Goal: Transaction & Acquisition: Purchase product/service

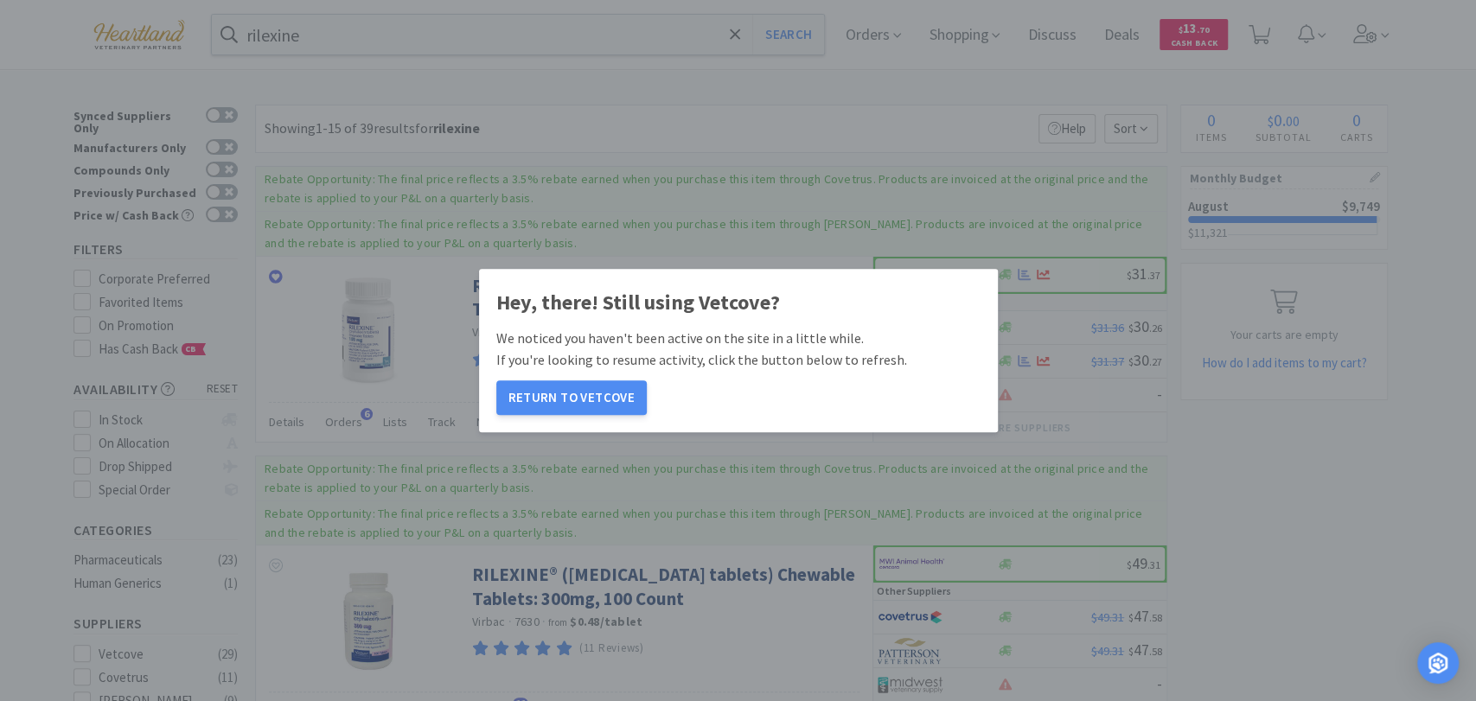
click at [543, 389] on button "Return to Vetcove" at bounding box center [571, 397] width 150 height 35
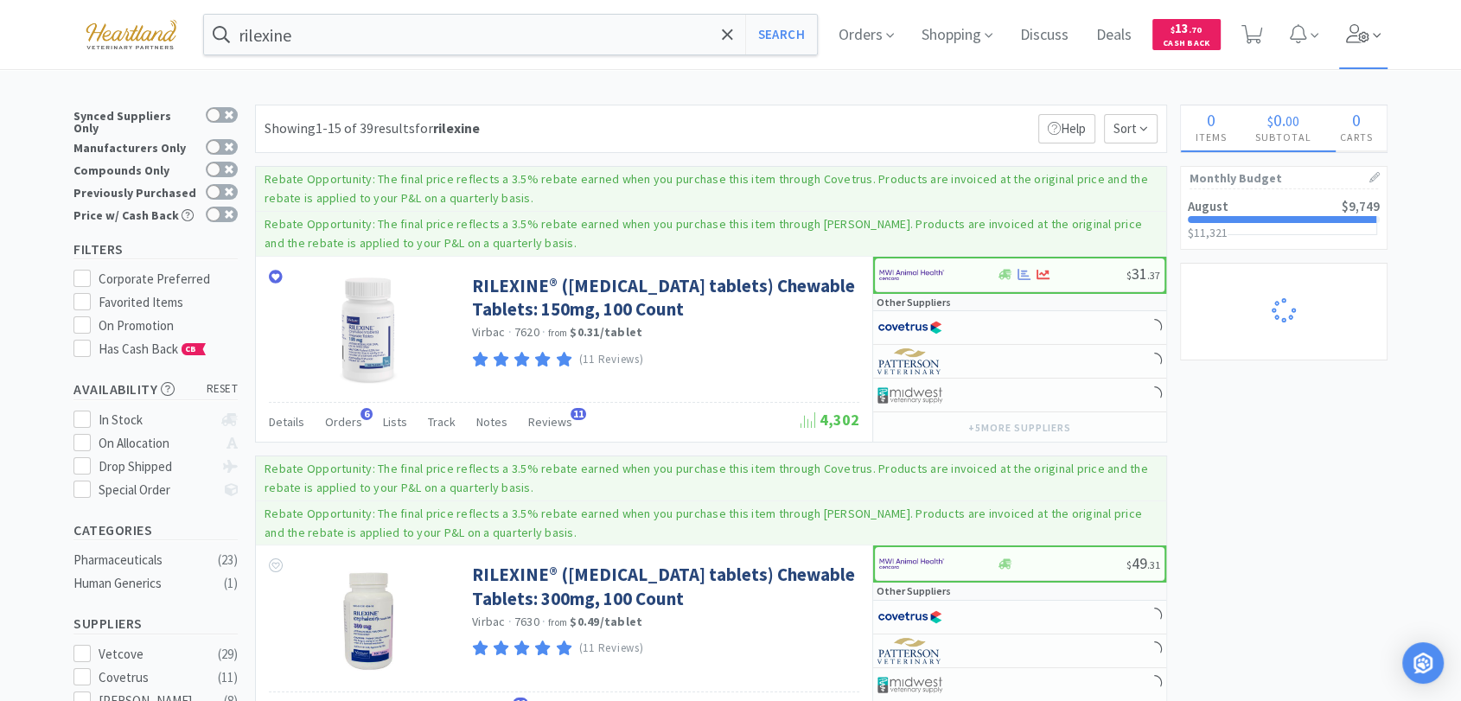
click at [1364, 33] on icon at bounding box center [1358, 33] width 24 height 19
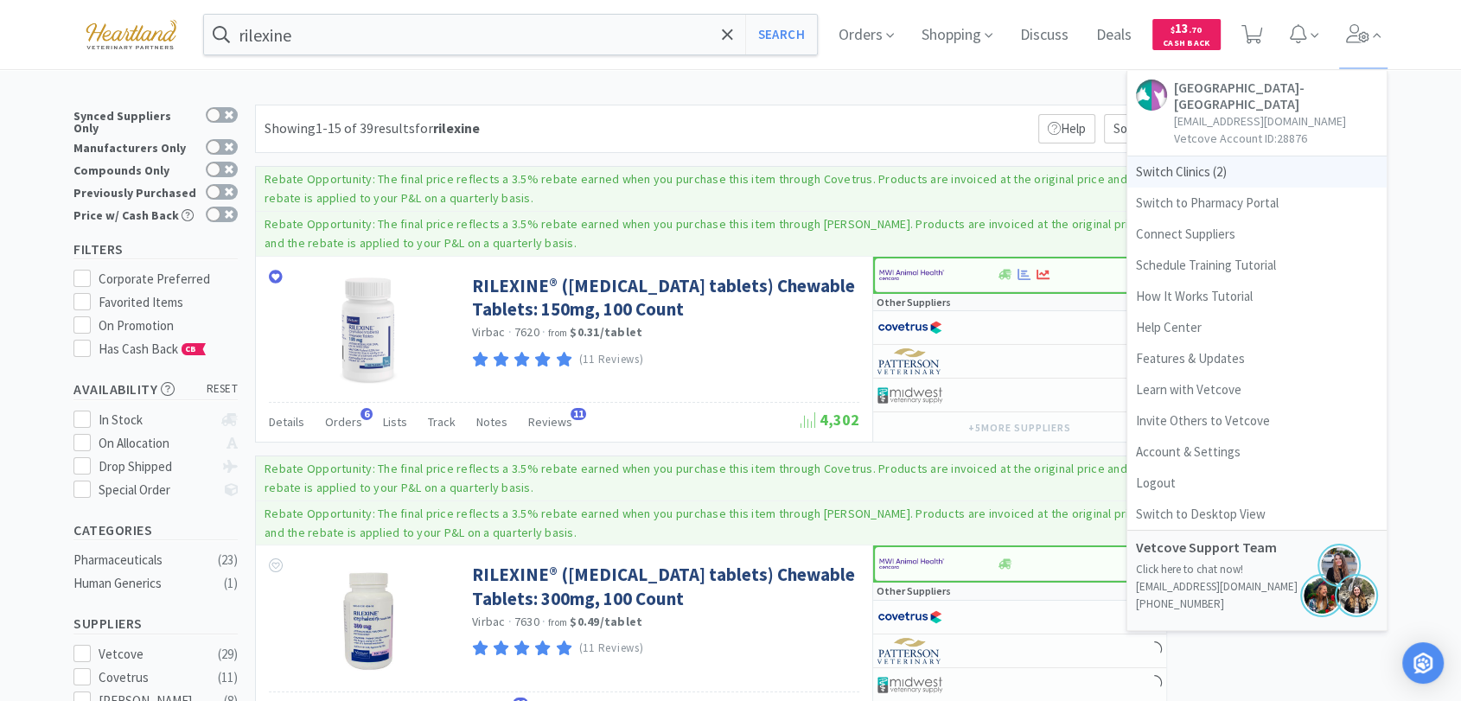
click at [1222, 172] on span "Switch Clinics ( 2 )" at bounding box center [1256, 171] width 259 height 31
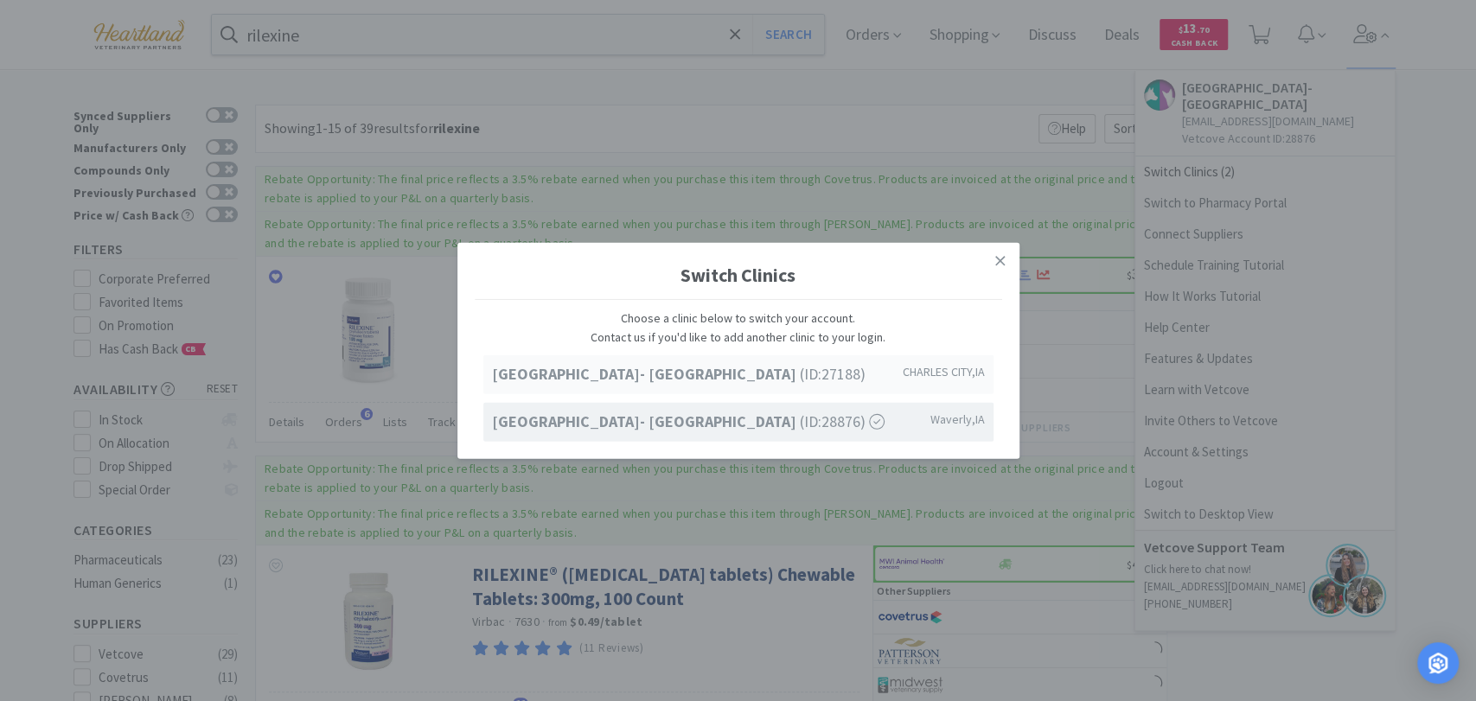
click at [738, 375] on strong "[GEOGRAPHIC_DATA]- [GEOGRAPHIC_DATA]" at bounding box center [646, 374] width 308 height 20
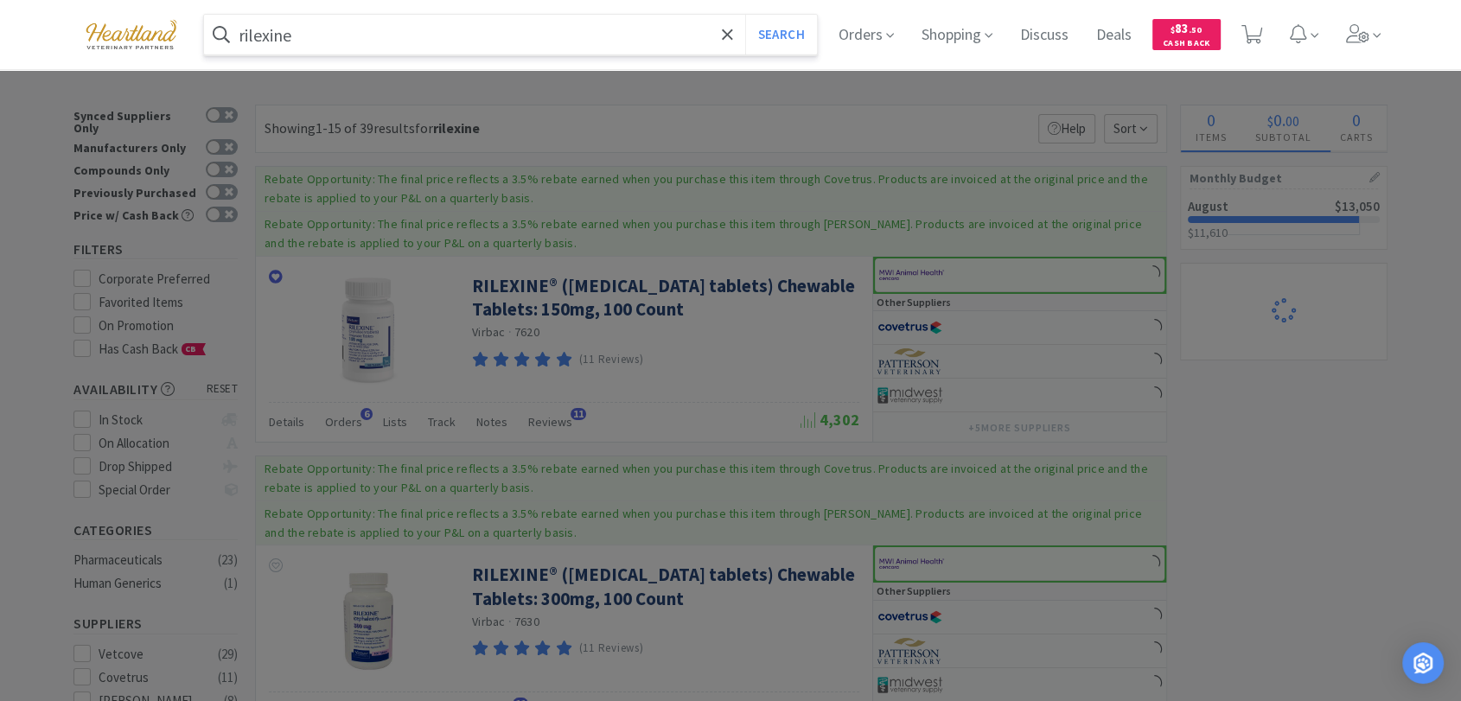
click at [353, 41] on input "rilexine" at bounding box center [510, 35] width 613 height 40
type input "kennel sol"
click at [745, 15] on button "Search" at bounding box center [781, 35] width 72 height 40
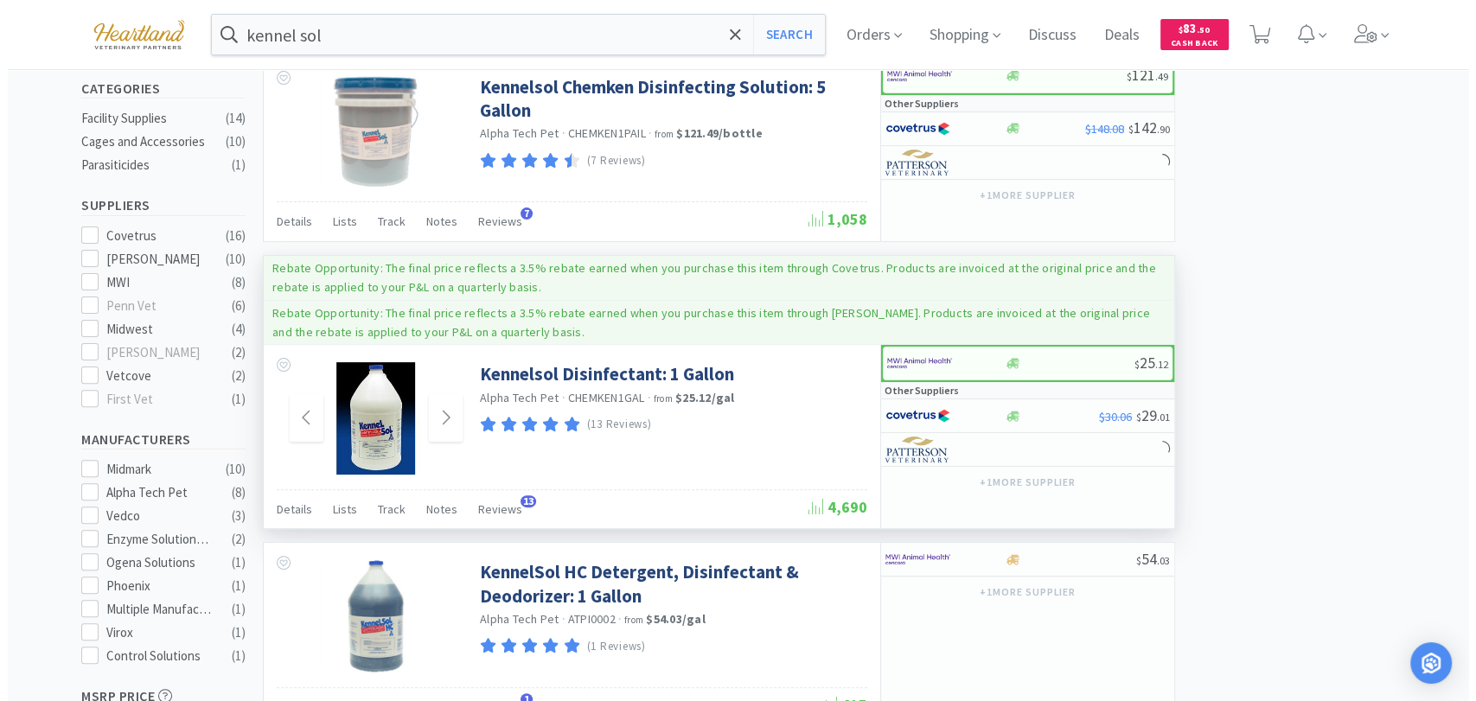
scroll to position [480, 0]
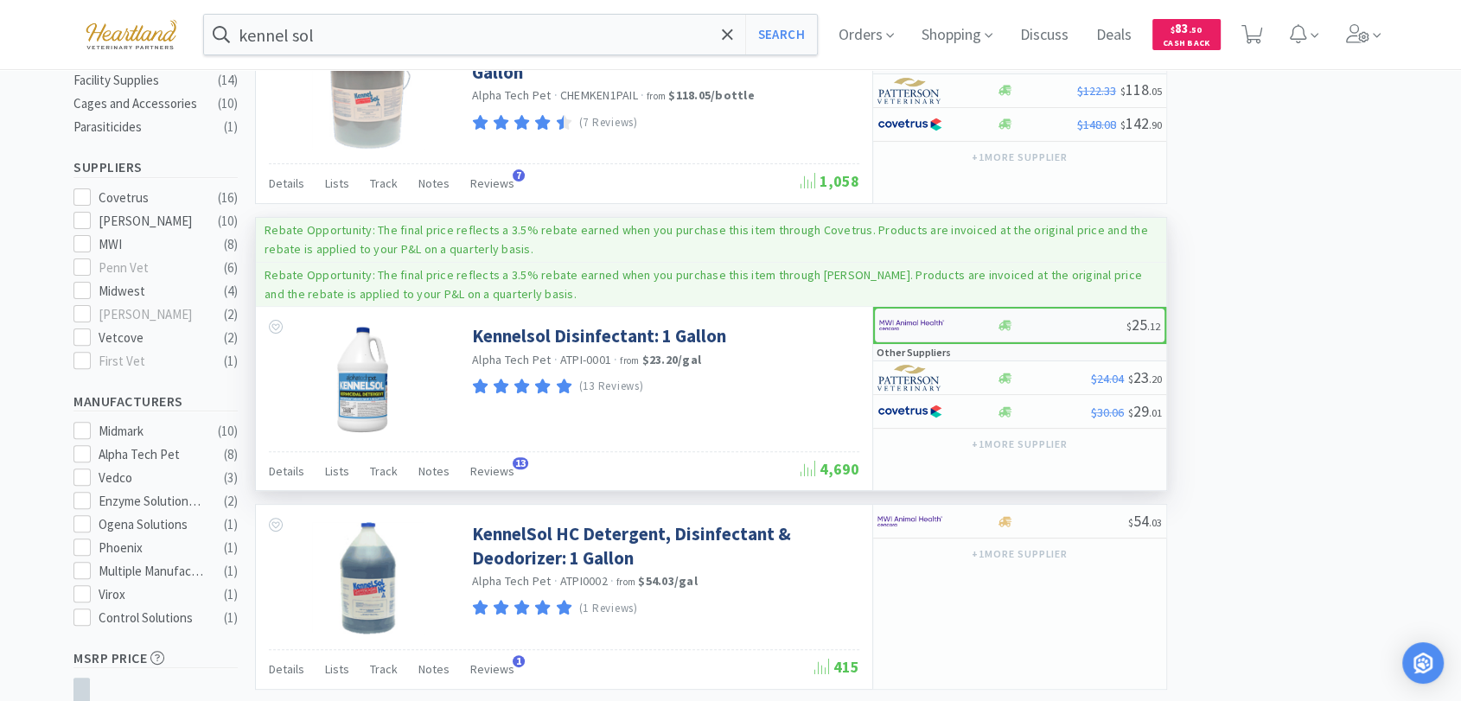
click at [900, 325] on img at bounding box center [911, 325] width 65 height 26
select select "1"
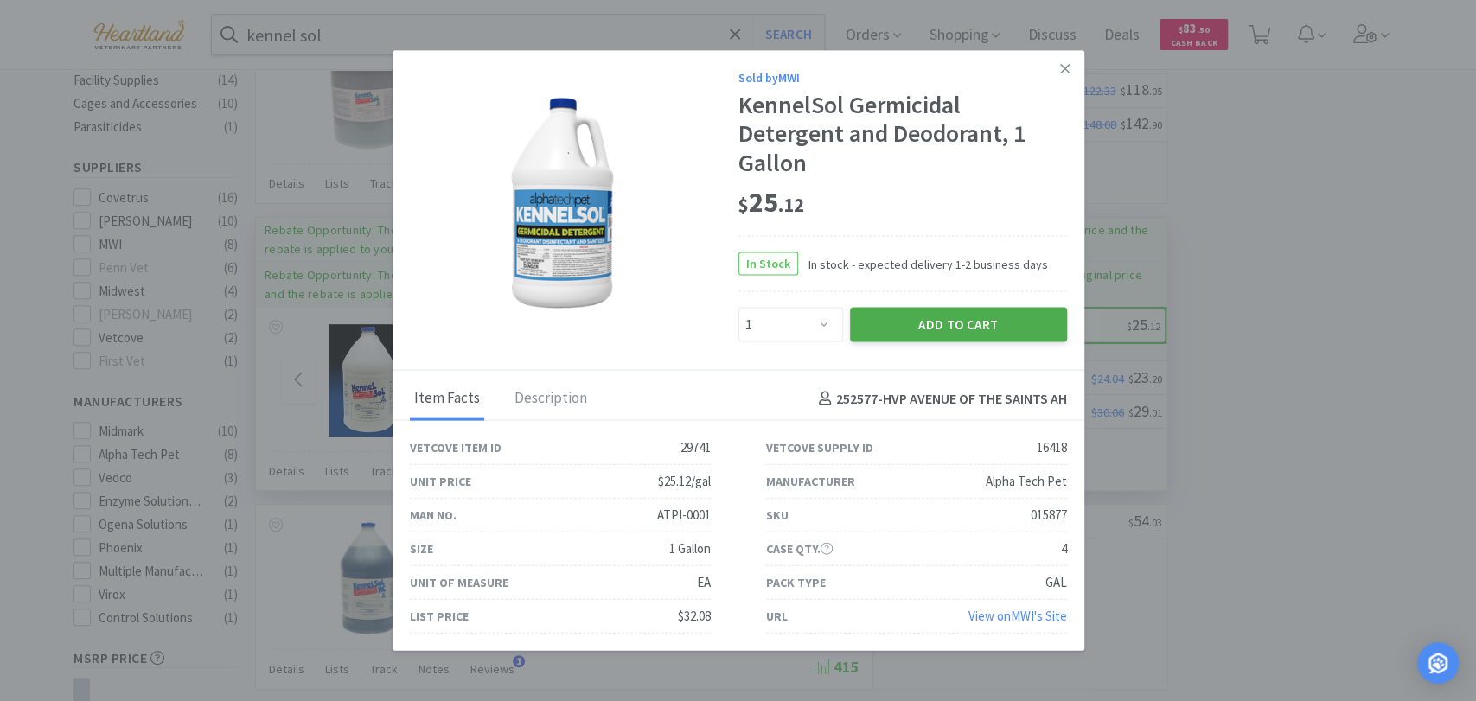
click at [926, 329] on button "Add to Cart" at bounding box center [958, 325] width 217 height 35
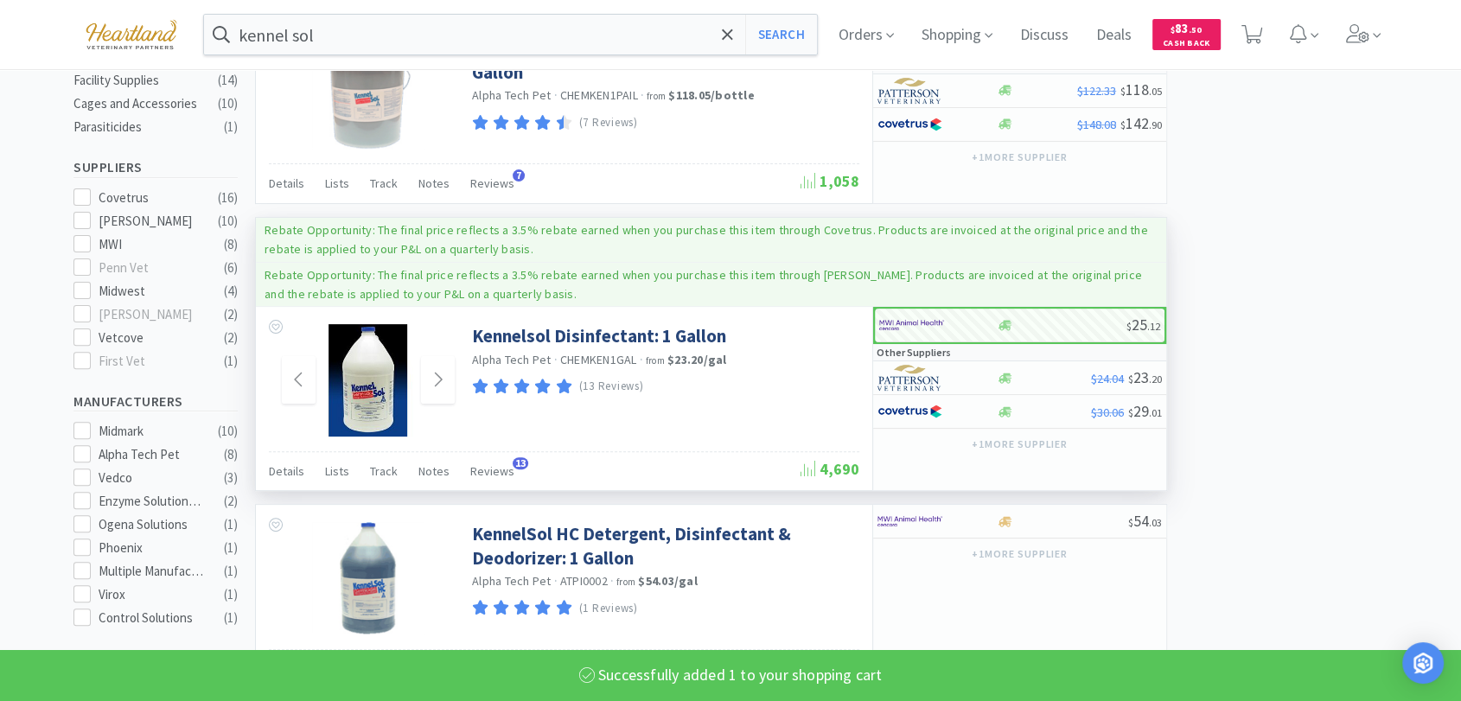
select select "1"
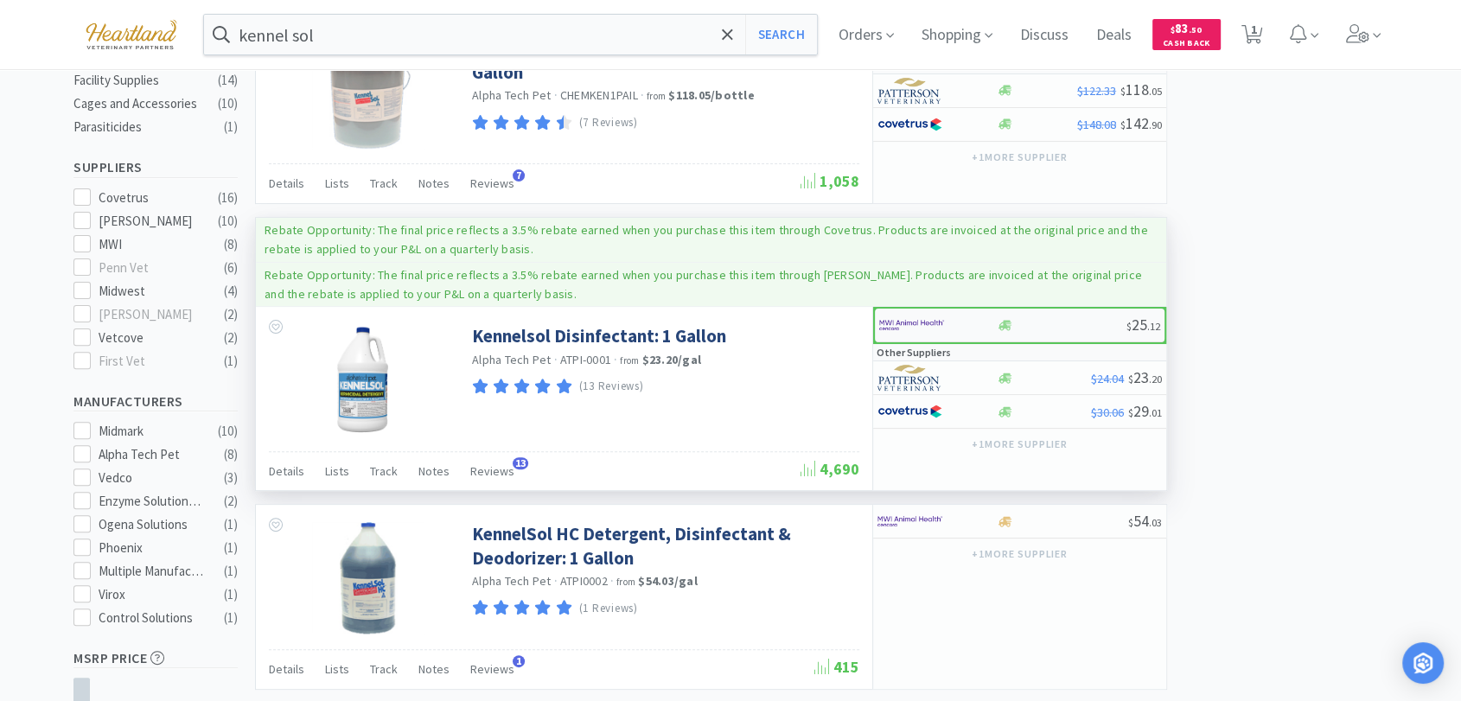
click at [948, 327] on div at bounding box center [926, 324] width 95 height 29
select select "1"
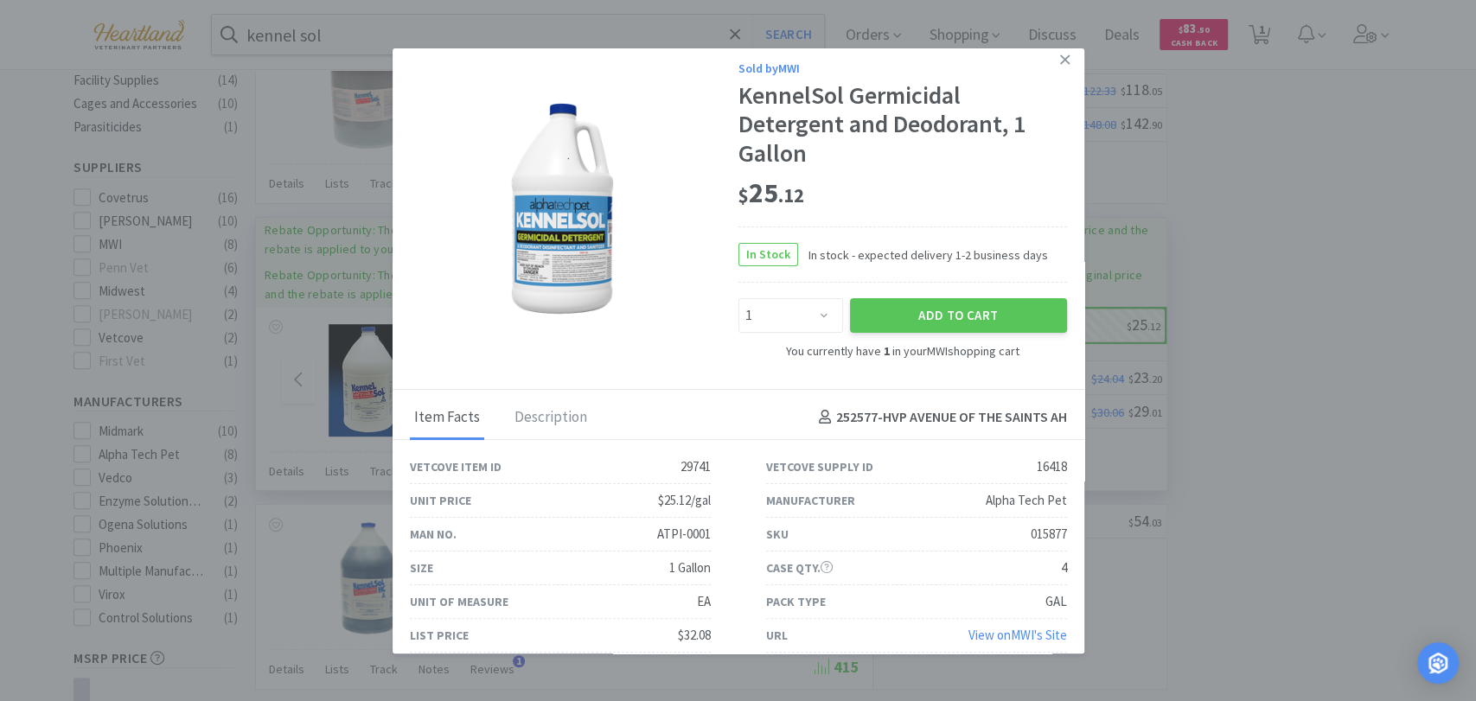
scroll to position [0, 0]
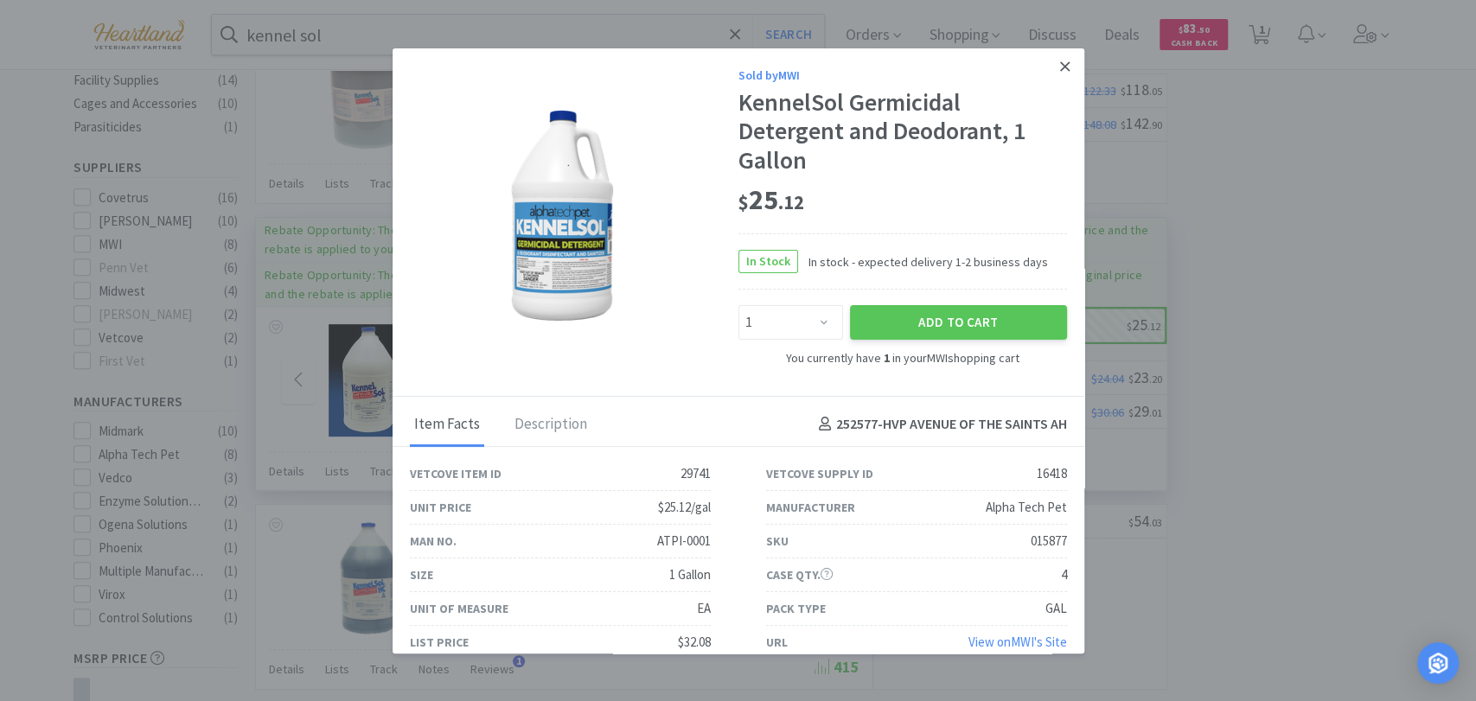
click at [1060, 64] on icon at bounding box center [1065, 66] width 10 height 10
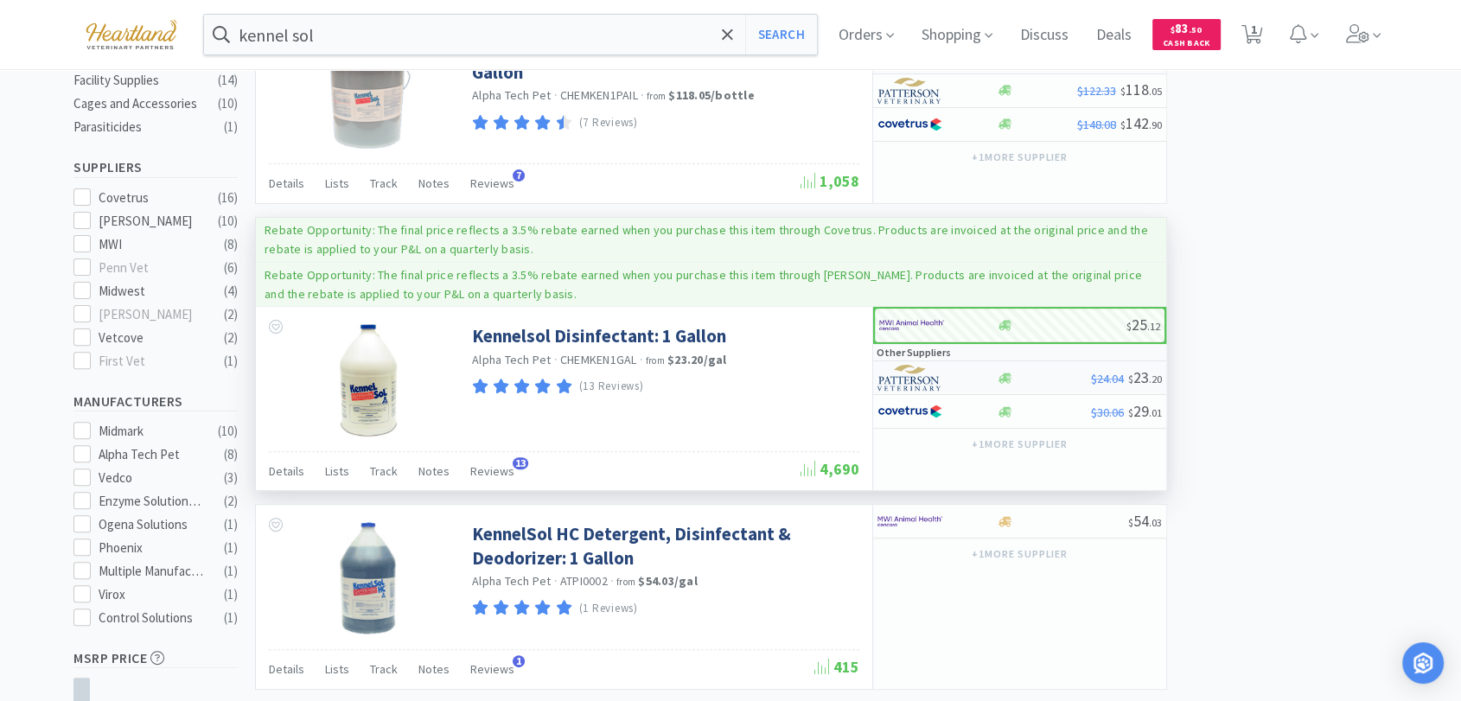
click at [935, 375] on img at bounding box center [910, 378] width 65 height 26
select select "1"
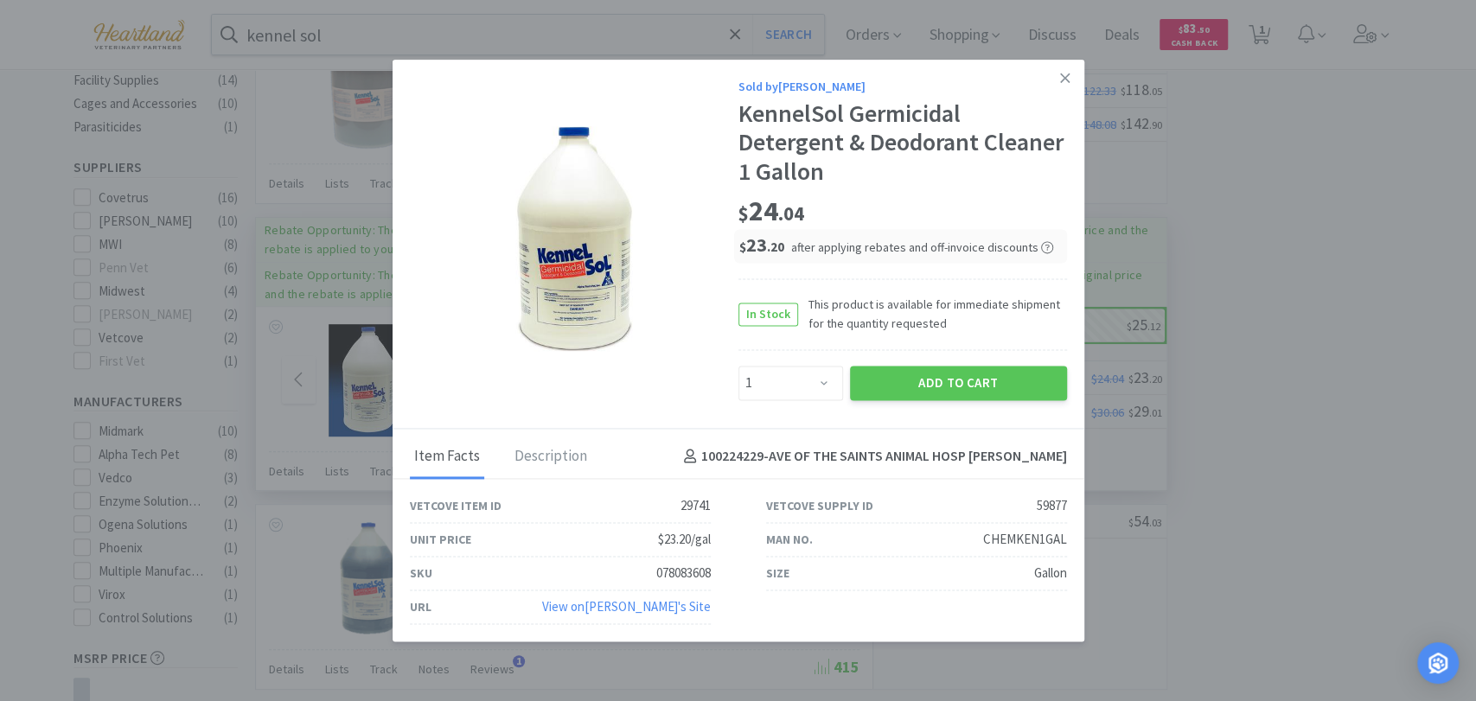
click at [567, 271] on img at bounding box center [574, 238] width 225 height 225
click at [563, 454] on div "Description" at bounding box center [550, 457] width 81 height 43
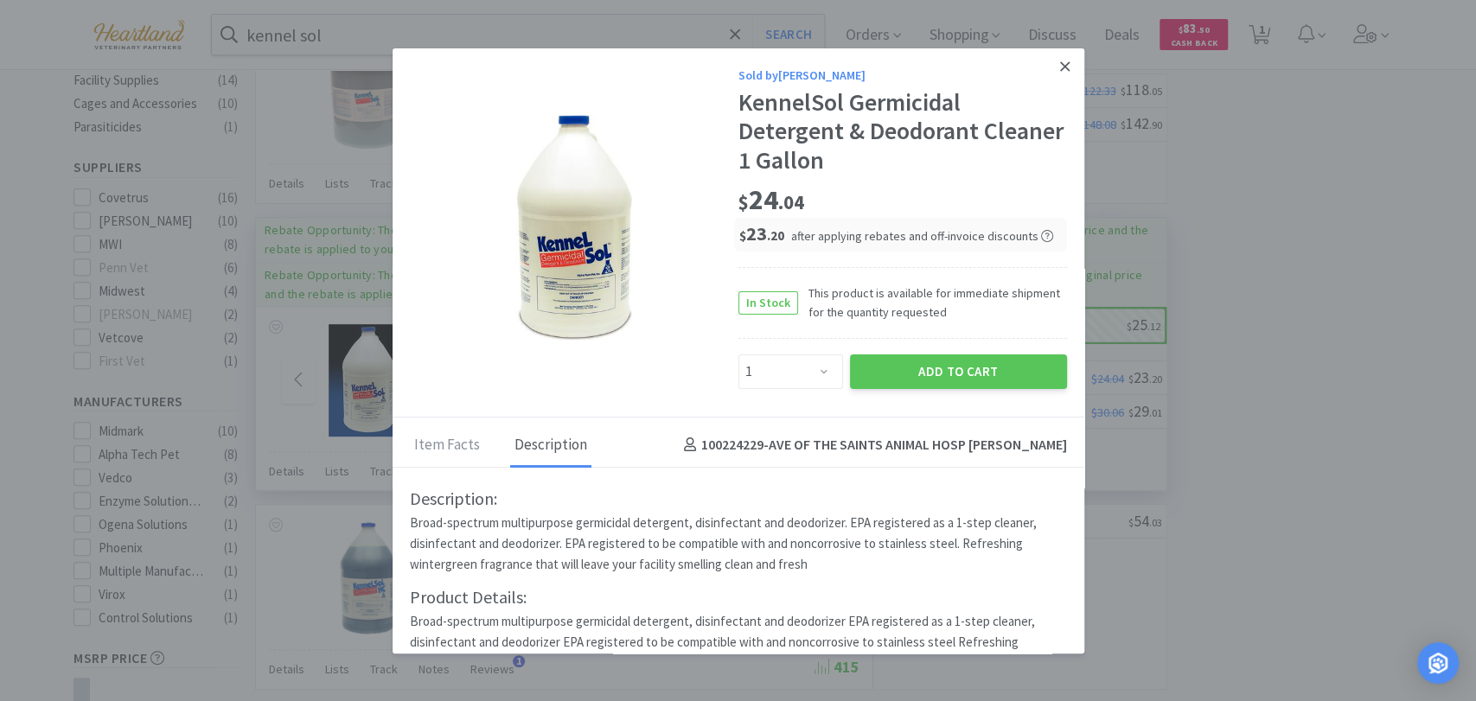
click at [1060, 65] on icon at bounding box center [1065, 67] width 10 height 16
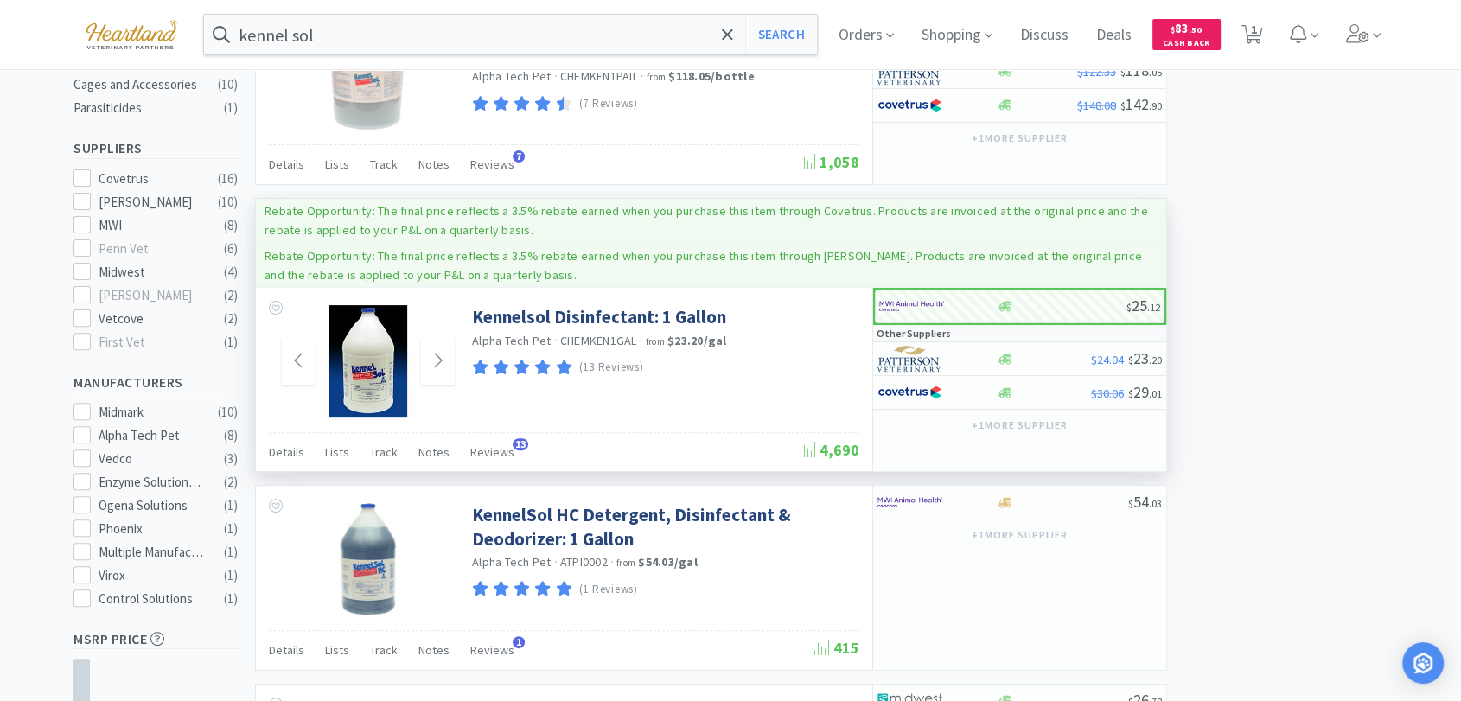
scroll to position [480, 0]
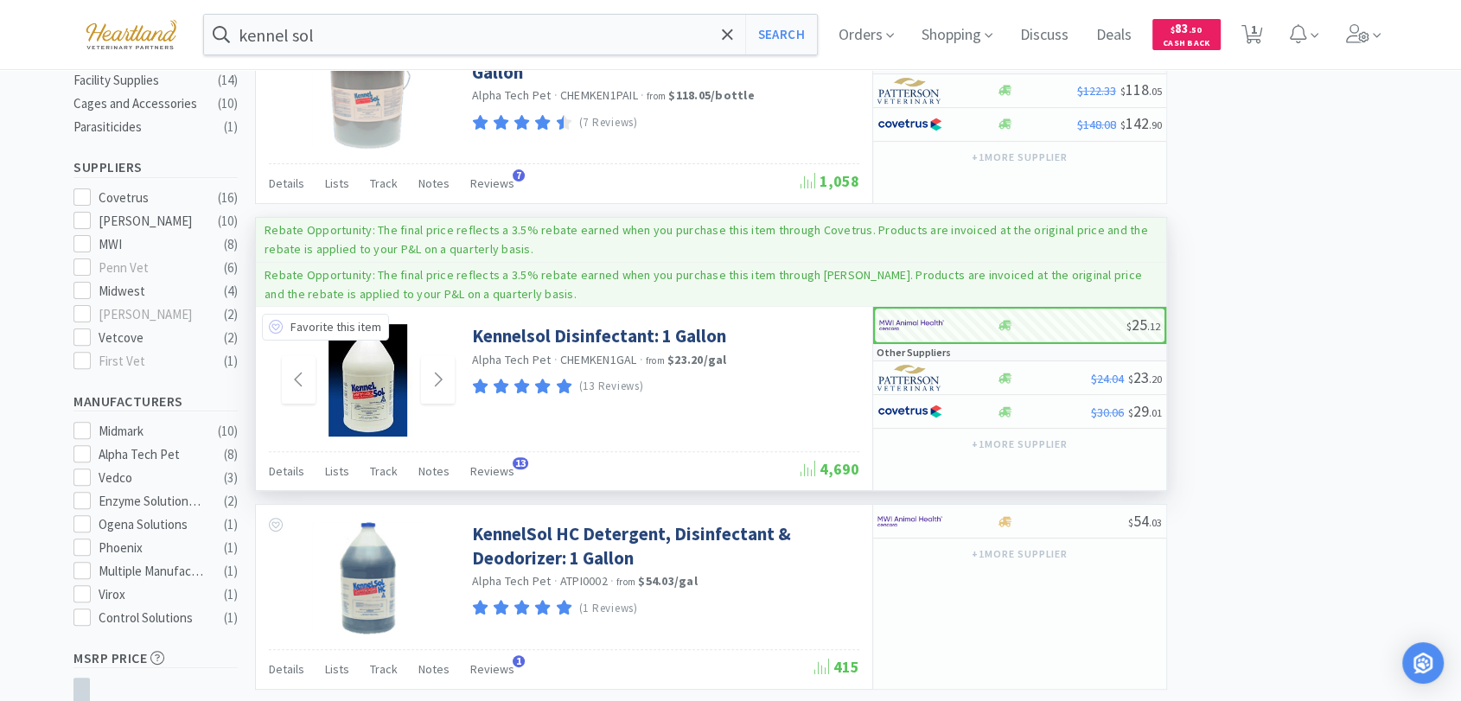
click at [275, 329] on icon at bounding box center [276, 327] width 14 height 14
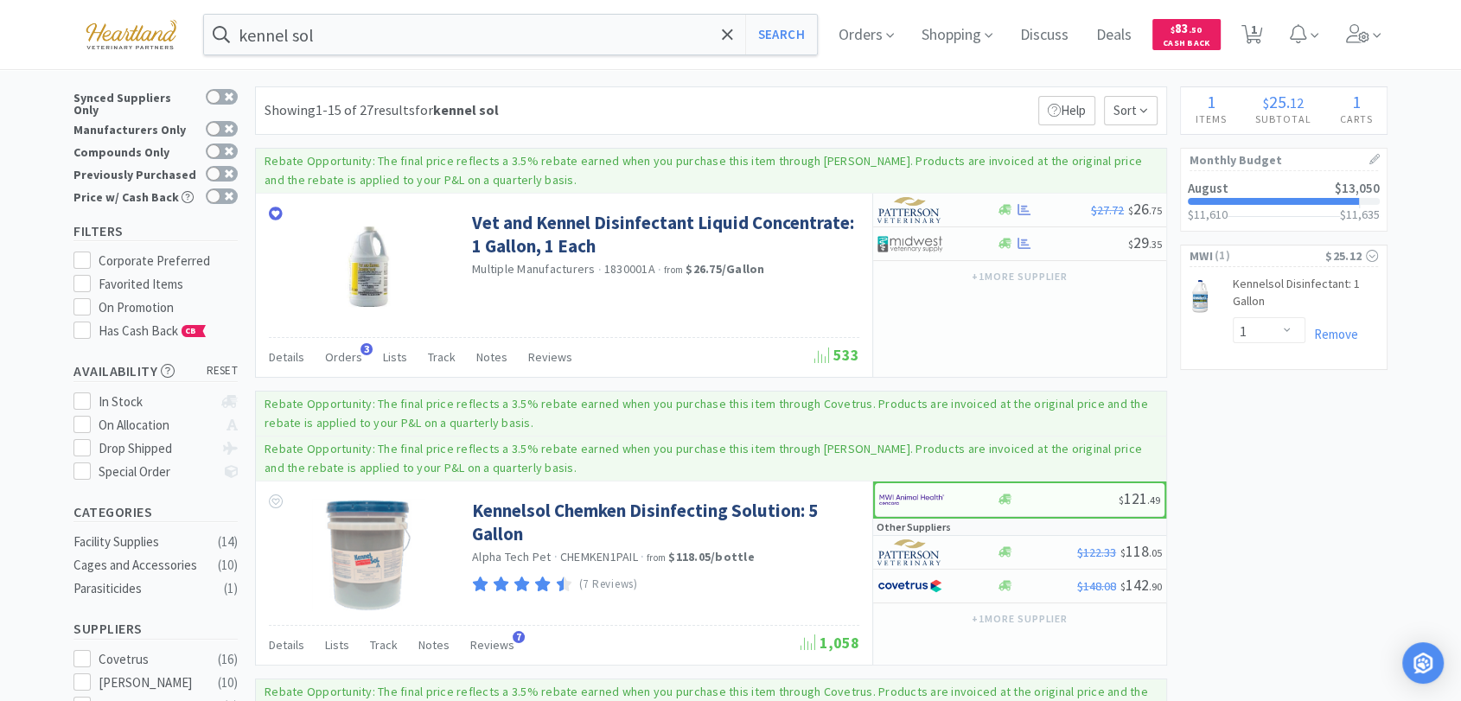
scroll to position [0, 0]
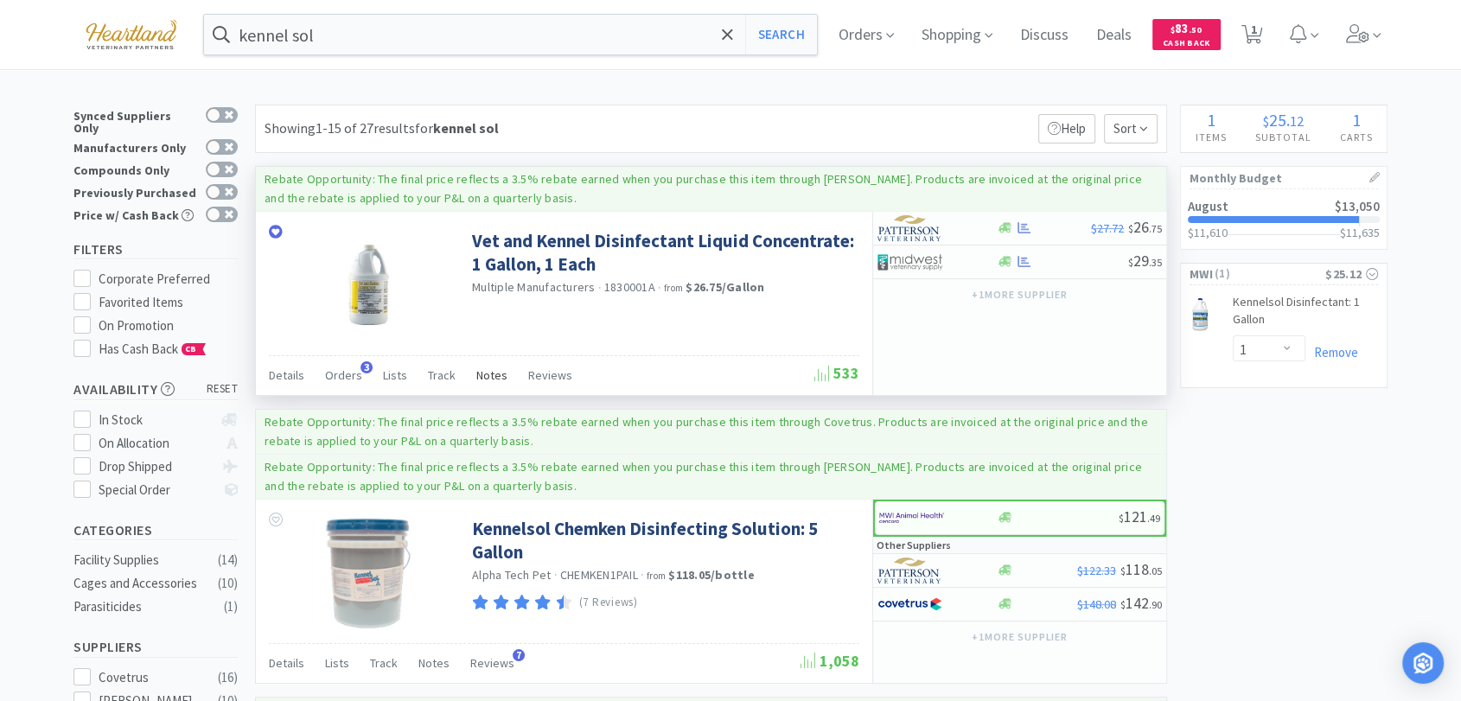
click at [486, 376] on span "Notes" at bounding box center [491, 375] width 31 height 16
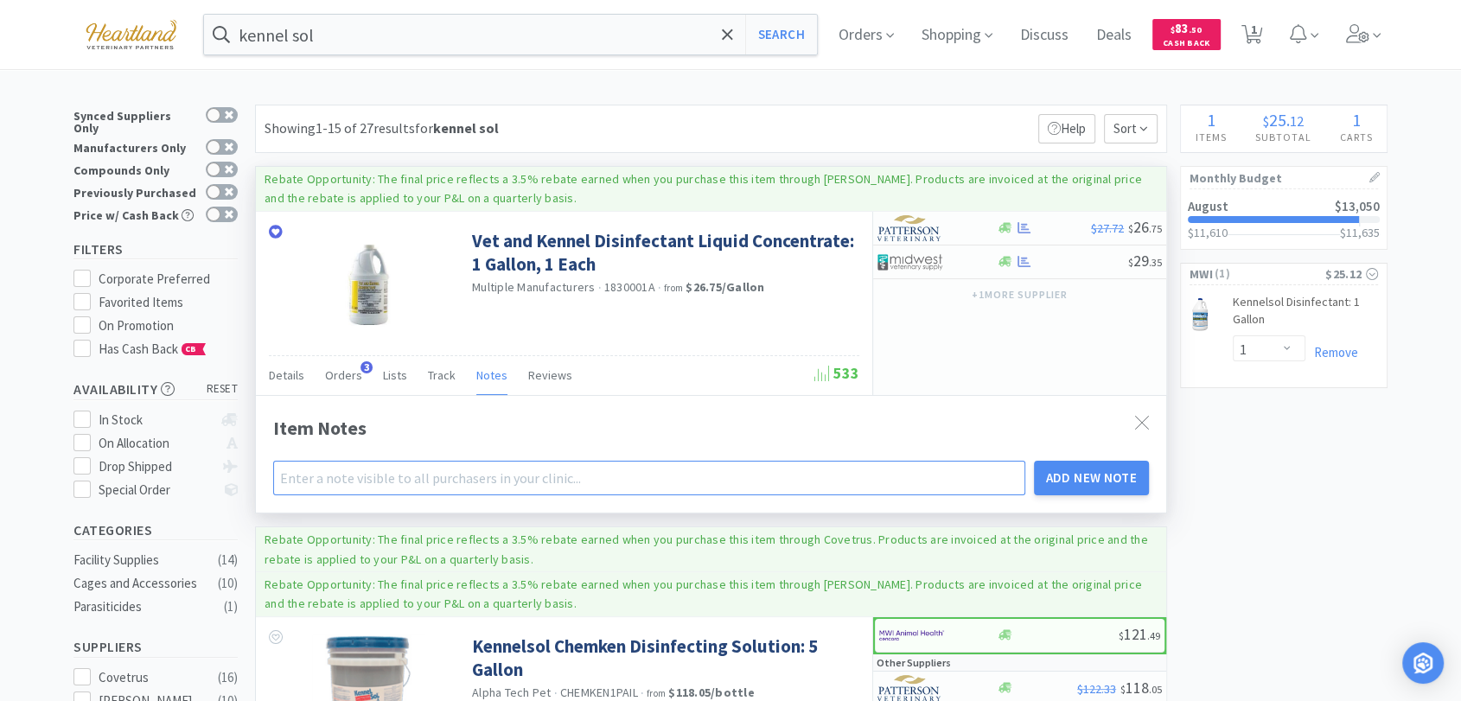
click at [429, 473] on input "text" at bounding box center [649, 478] width 752 height 35
click at [519, 480] on input "leaves streaks on stainless steel tables, try kennelSol instead" at bounding box center [649, 478] width 752 height 35
type input "leaves streaks on stainless steel tables, trying kennelSol instead"
click at [1082, 471] on button "Add New Note" at bounding box center [1092, 478] width 116 height 35
